Goal: Find specific page/section: Find specific page/section

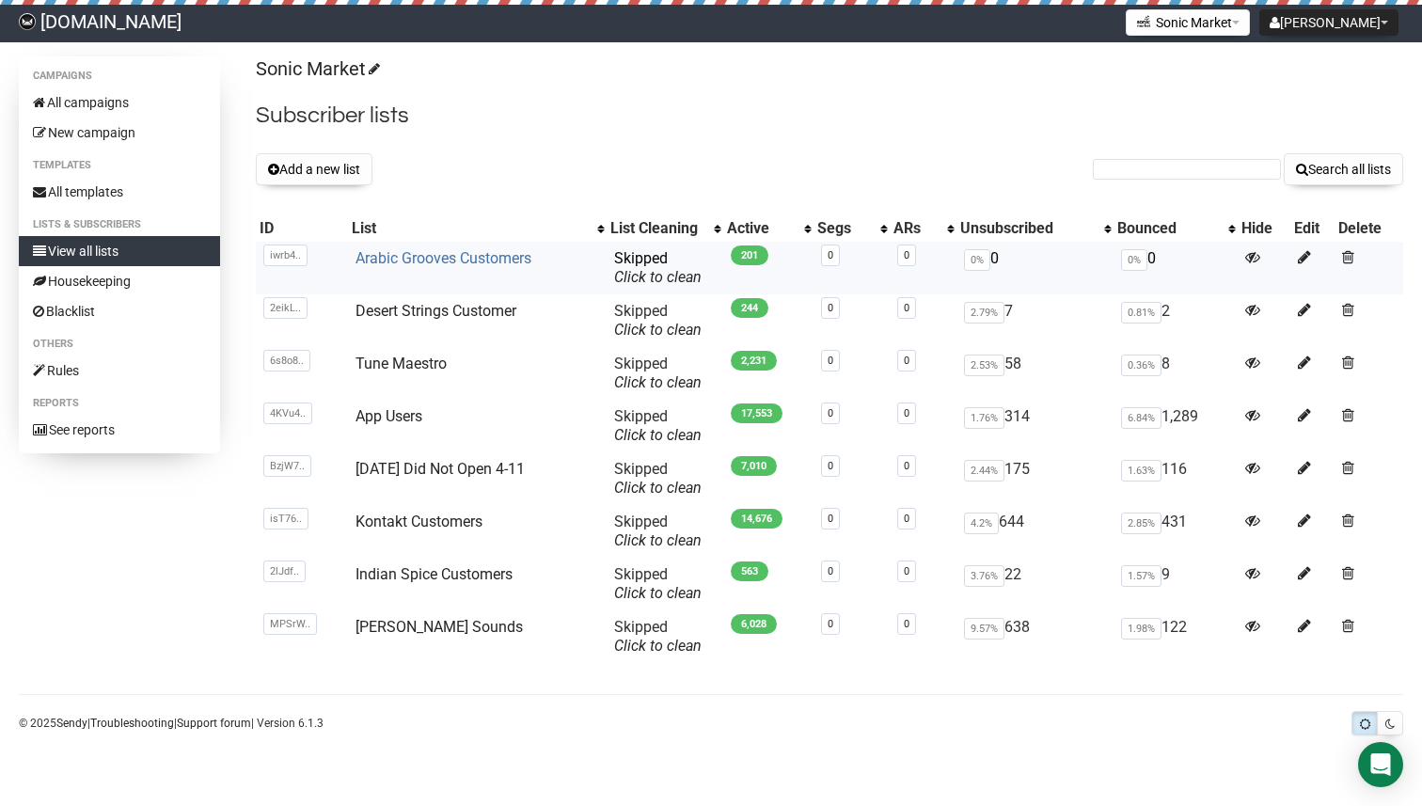
click at [453, 258] on link "Arabic Grooves Customers" at bounding box center [444, 258] width 176 height 18
click at [434, 505] on td "Kontakt Customers" at bounding box center [477, 531] width 258 height 53
click at [434, 521] on link "Kontakt Customers" at bounding box center [419, 522] width 127 height 18
click at [401, 521] on link "Kontakt Customers" at bounding box center [419, 522] width 127 height 18
